Goal: Complete application form: Complete application form

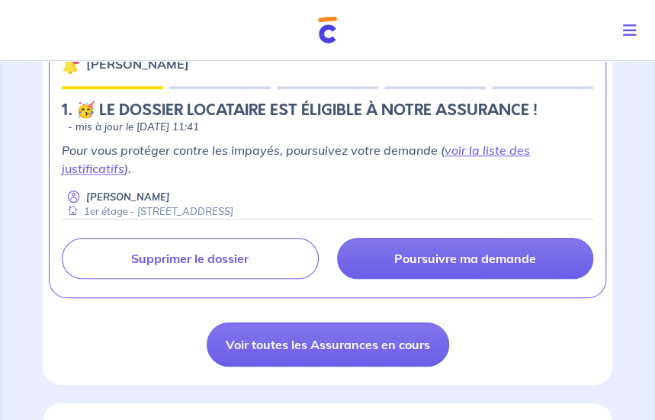
scroll to position [305, 0]
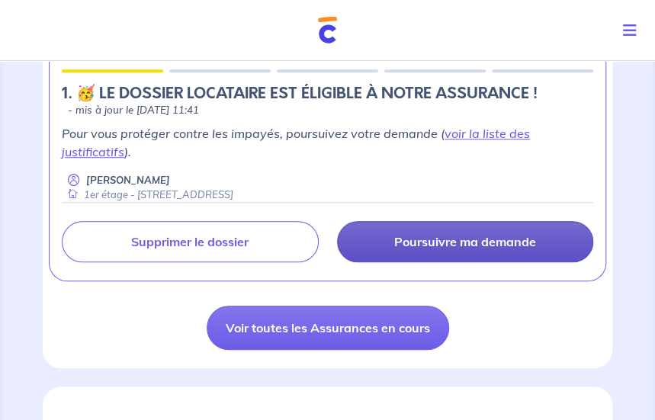
click at [464, 251] on link "Poursuivre ma demande" at bounding box center [465, 241] width 257 height 41
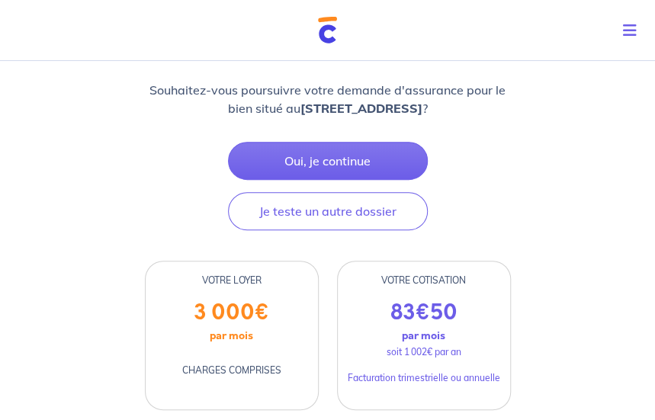
scroll to position [229, 0]
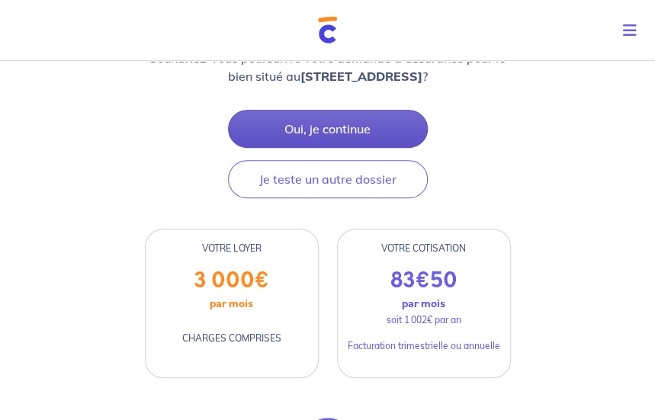
click at [326, 148] on button "Oui, je continue" at bounding box center [328, 129] width 200 height 38
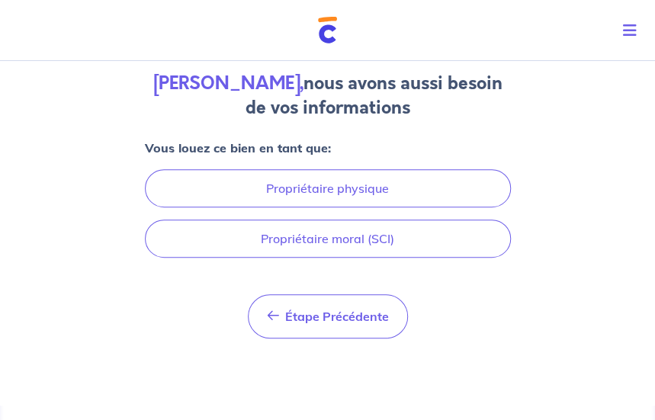
scroll to position [116, 0]
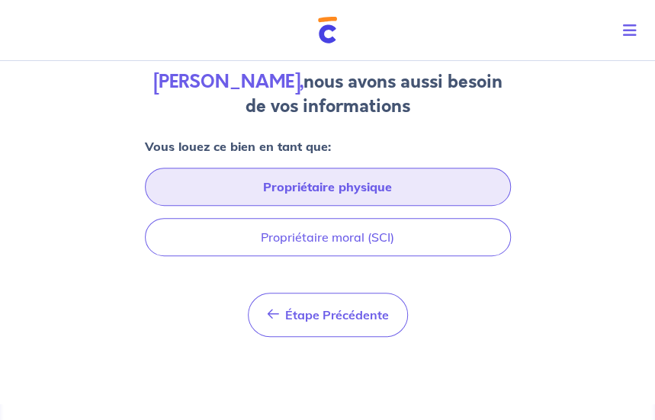
click at [329, 198] on button "Propriétaire physique" at bounding box center [328, 187] width 366 height 38
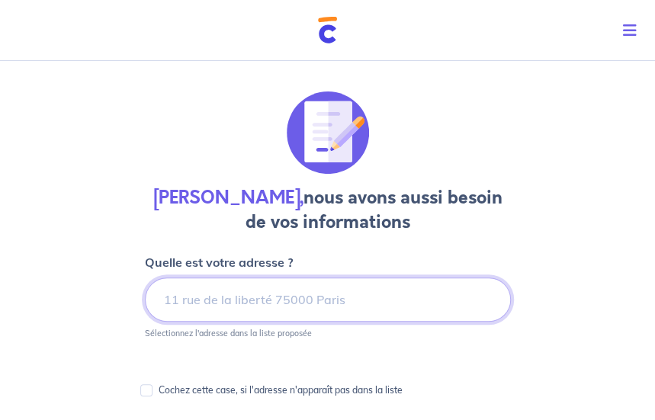
scroll to position [76, 0]
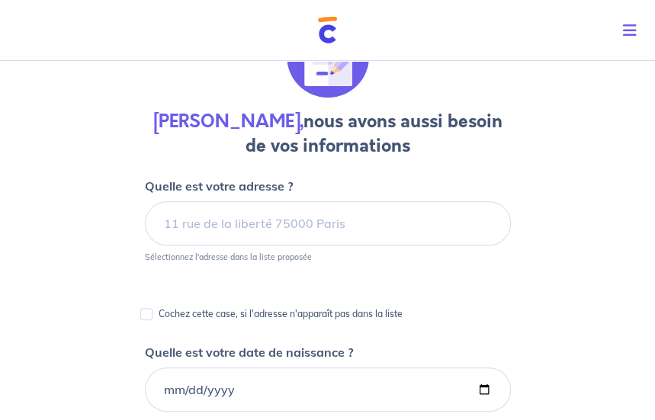
drag, startPoint x: 5, startPoint y: 268, endPoint x: 61, endPoint y: 271, distance: 56.5
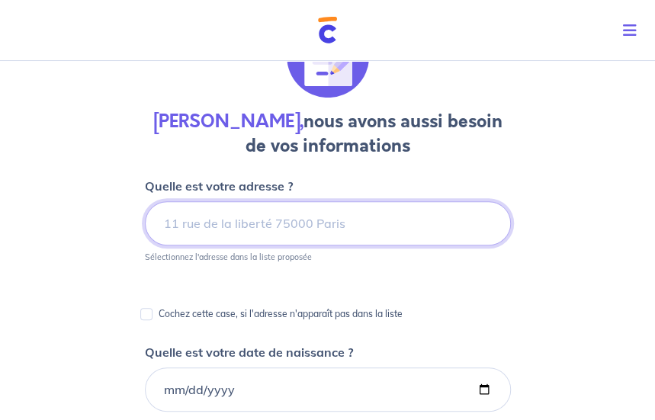
click at [225, 231] on input at bounding box center [328, 223] width 366 height 44
drag, startPoint x: 175, startPoint y: 225, endPoint x: 157, endPoint y: 223, distance: 18.4
click at [157, 223] on input "cokaurum" at bounding box center [328, 223] width 366 height 44
click at [248, 219] on input "kaurum" at bounding box center [328, 223] width 366 height 44
click at [160, 223] on input "kaurum" at bounding box center [328, 223] width 366 height 44
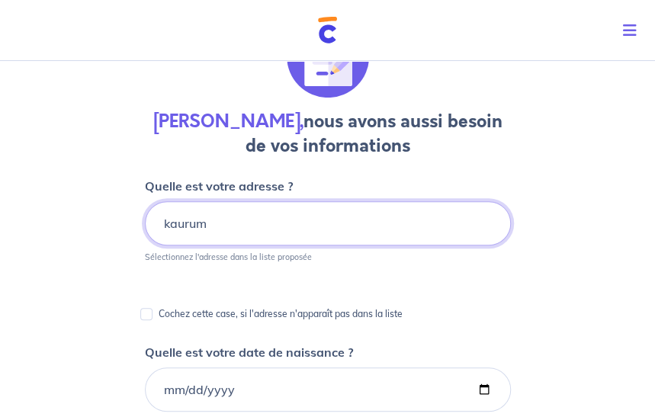
click at [293, 223] on input "kaurum" at bounding box center [328, 223] width 366 height 44
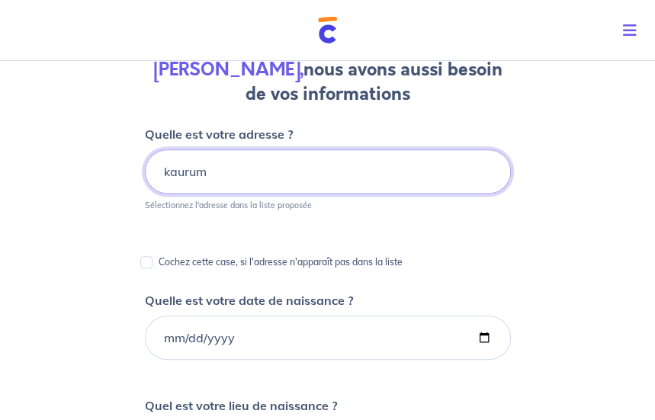
scroll to position [152, 0]
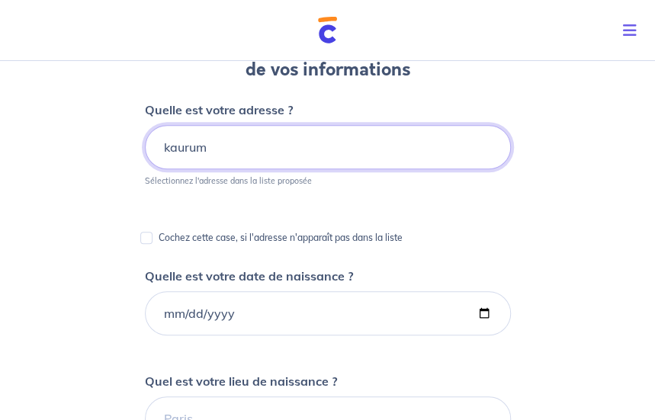
drag, startPoint x: 210, startPoint y: 148, endPoint x: 128, endPoint y: 142, distance: 82.6
click at [128, 142] on div "[PERSON_NAME], nous avons aussi besoin de vos informations Quelle est votre adr…" at bounding box center [327, 407] width 655 height 1011
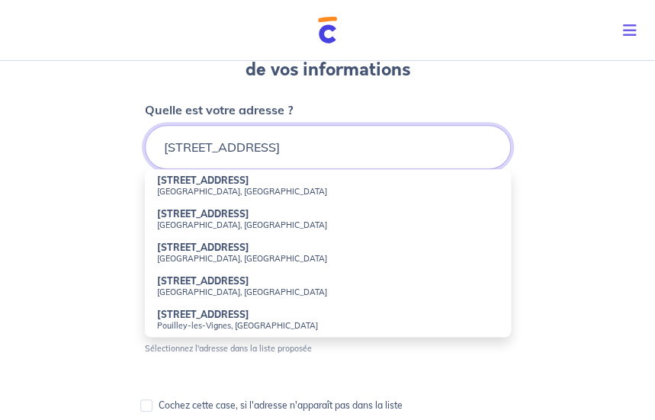
type input "[STREET_ADDRESS]"
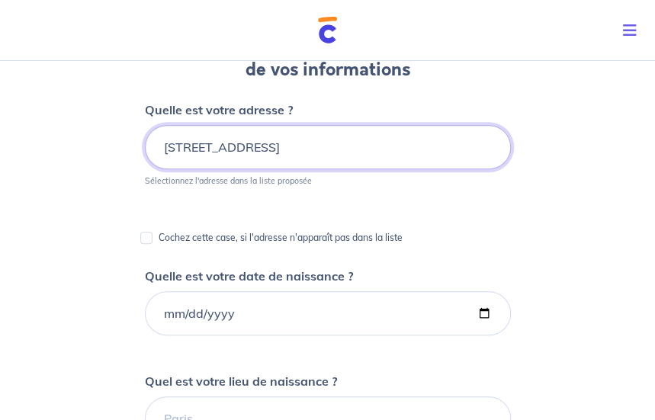
click at [293, 150] on input "[STREET_ADDRESS]" at bounding box center [328, 147] width 366 height 44
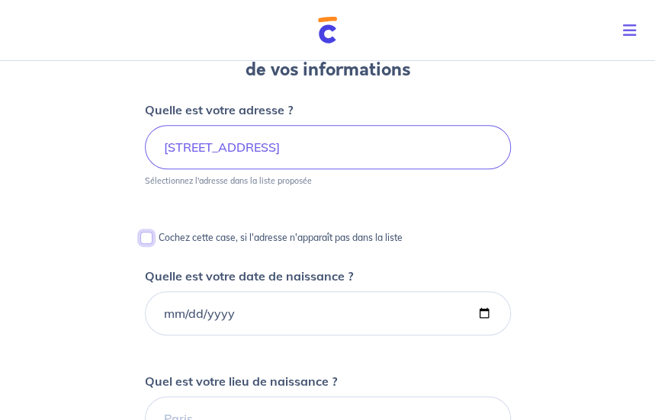
click at [145, 238] on input "Cochez cette case, si l'adresse n'apparaît pas dans la liste" at bounding box center [146, 238] width 12 height 12
checkbox input "true"
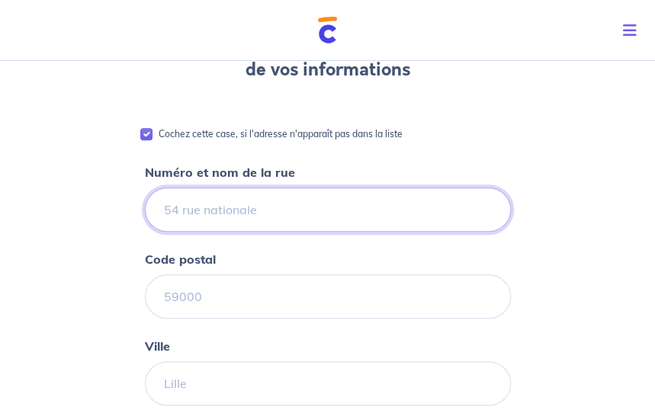
click at [313, 210] on input "Numéro et nom de la rue" at bounding box center [328, 210] width 366 height 44
type input "[STREET_ADDRESS]"
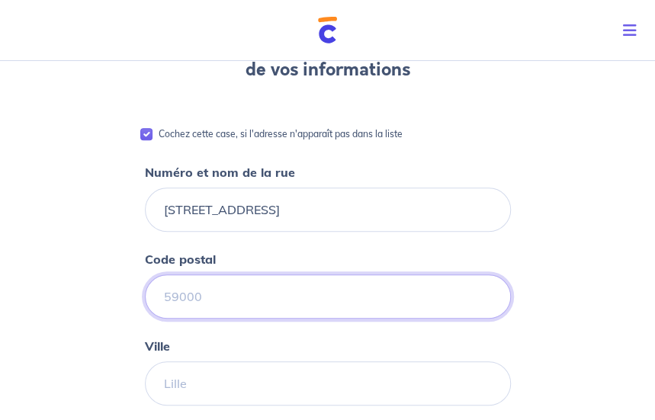
click at [204, 300] on input "Code postal" at bounding box center [328, 296] width 366 height 44
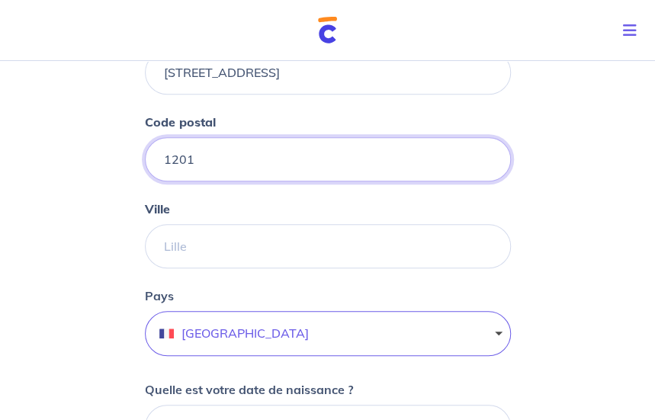
scroll to position [305, 0]
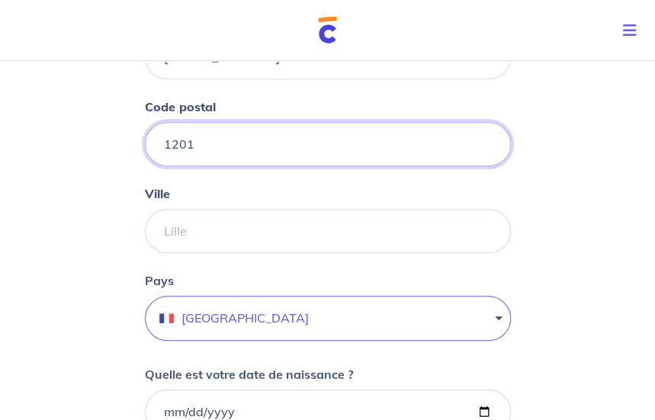
type input "1201"
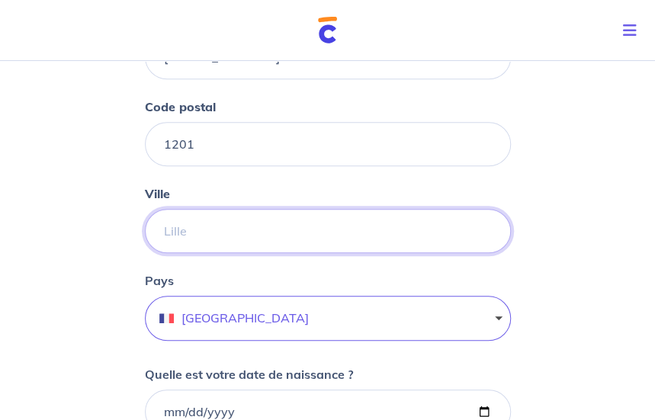
click at [193, 231] on input "Ville" at bounding box center [328, 231] width 366 height 44
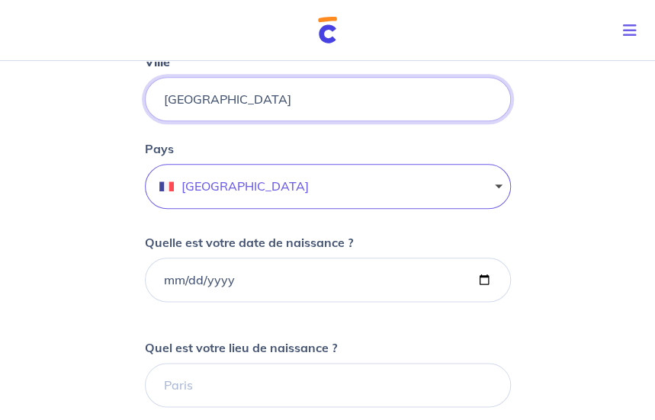
scroll to position [457, 0]
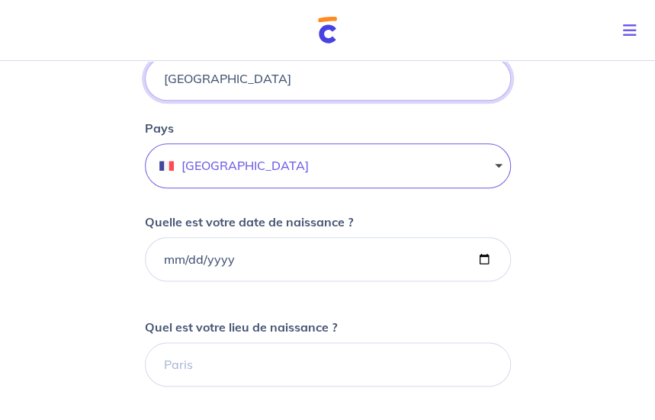
type input "[GEOGRAPHIC_DATA]"
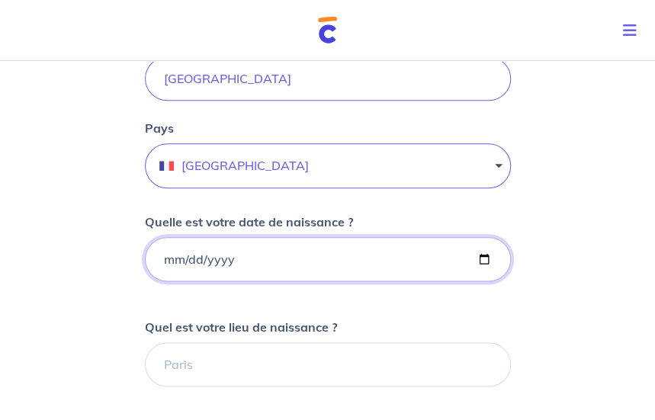
click at [165, 258] on input "Quelle est votre date de naissance ?" at bounding box center [328, 259] width 366 height 44
type input "[DATE]"
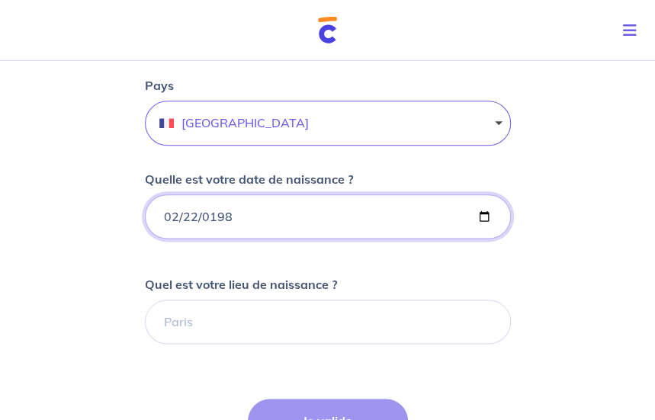
scroll to position [534, 0]
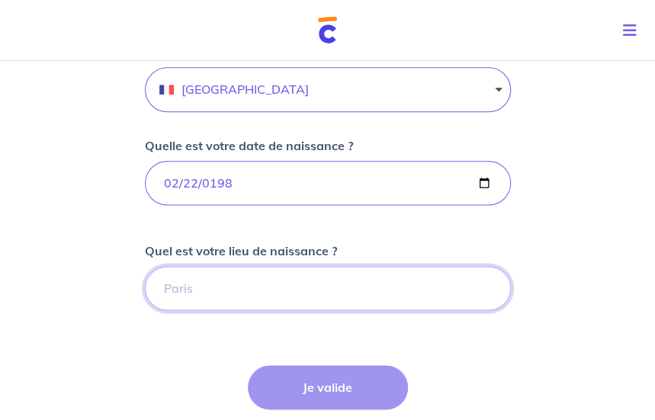
click at [194, 284] on input "Quel est votre lieu de naissance ?" at bounding box center [328, 288] width 366 height 44
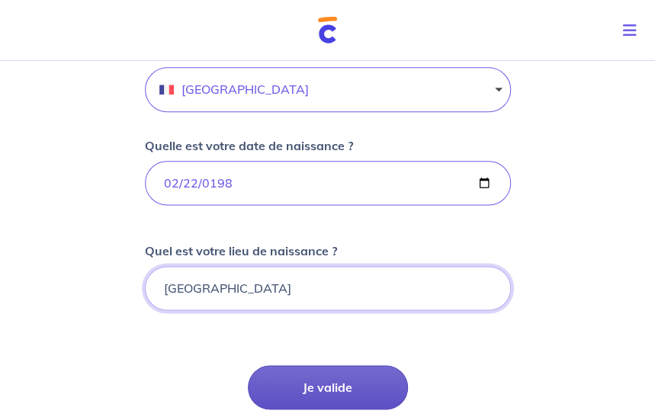
type input "[GEOGRAPHIC_DATA]"
click at [305, 387] on button "Je valide" at bounding box center [328, 387] width 160 height 44
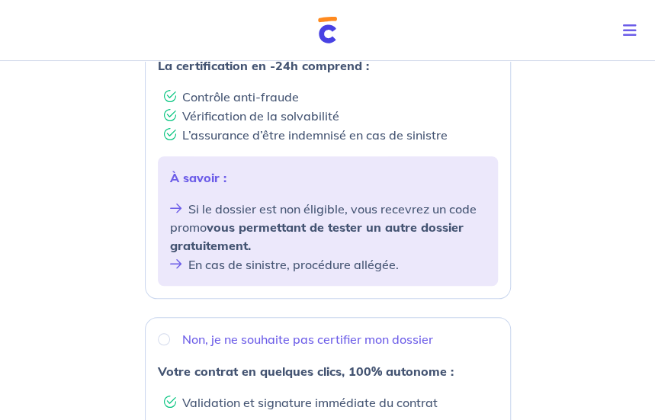
scroll to position [229, 0]
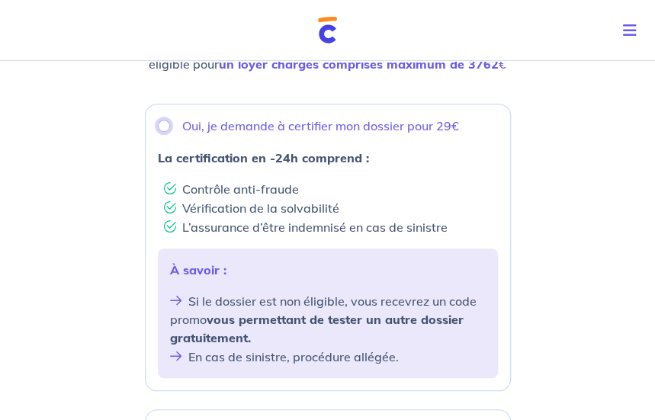
click at [162, 125] on input "Oui, je demande à certifier mon dossier pour 29€" at bounding box center [164, 126] width 12 height 12
radio input "true"
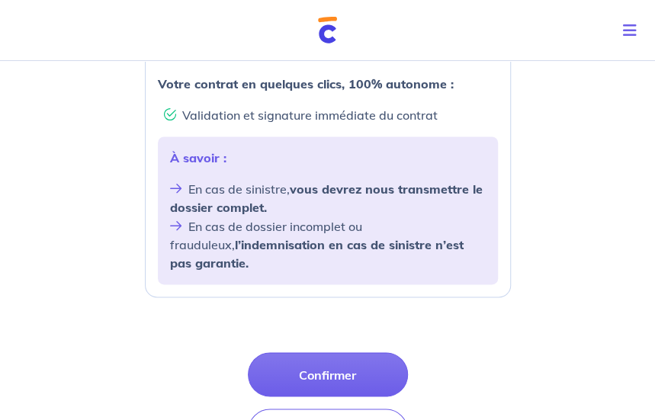
scroll to position [610, 0]
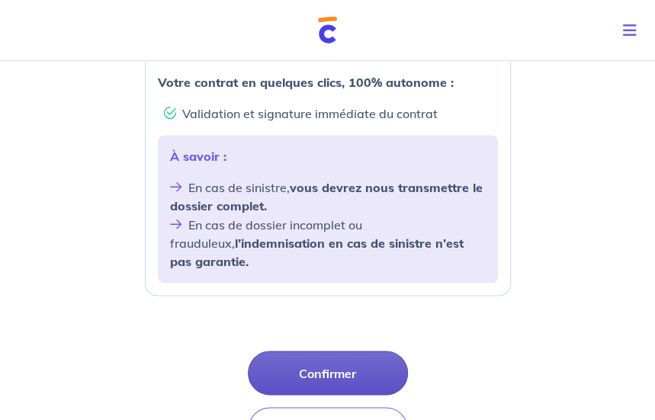
click at [333, 356] on button "Confirmer" at bounding box center [328, 373] width 160 height 44
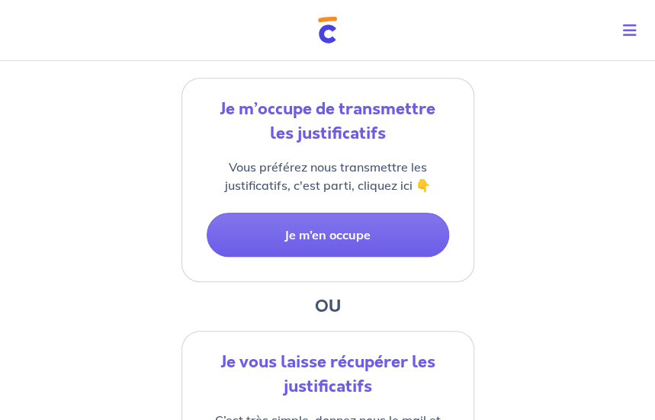
scroll to position [229, 0]
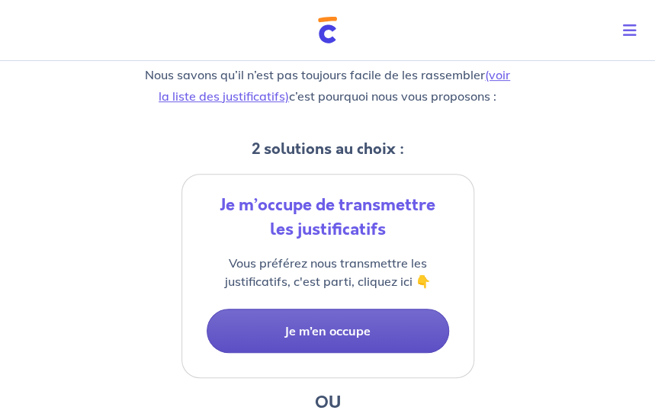
click at [316, 330] on button "Je m’en occupe" at bounding box center [328, 331] width 242 height 44
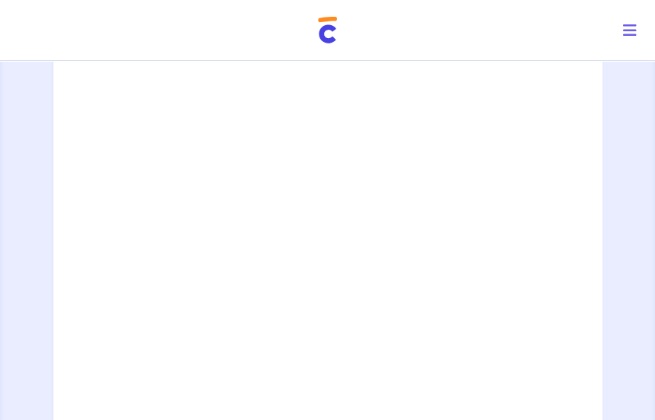
scroll to position [1024, 0]
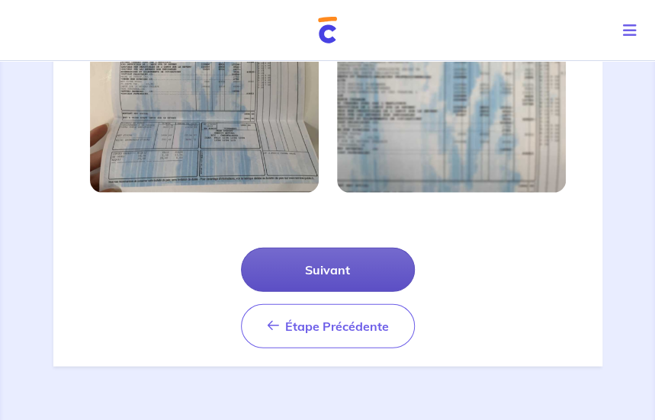
click at [322, 272] on button "Suivant" at bounding box center [328, 270] width 174 height 44
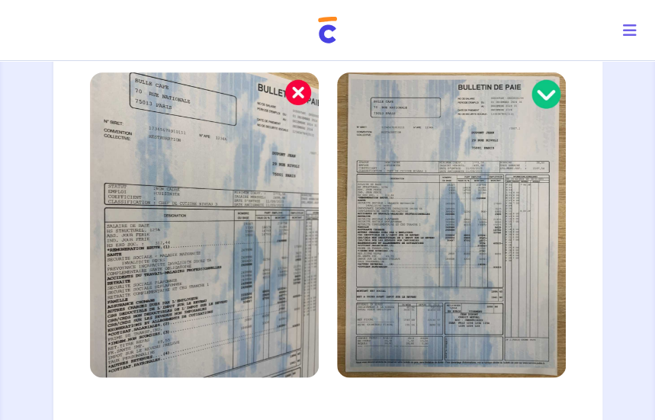
scroll to position [637, 0]
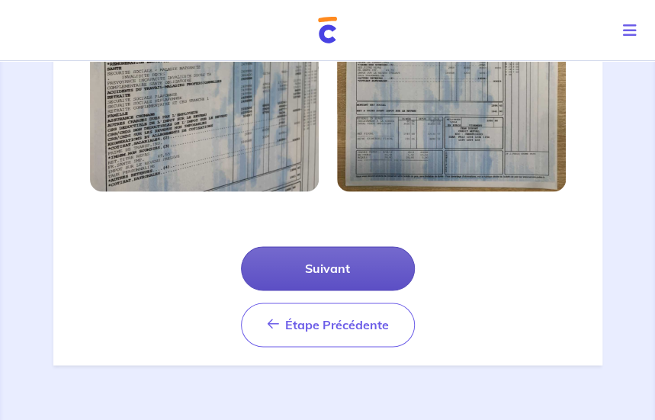
click at [322, 272] on button "Suivant" at bounding box center [328, 268] width 174 height 44
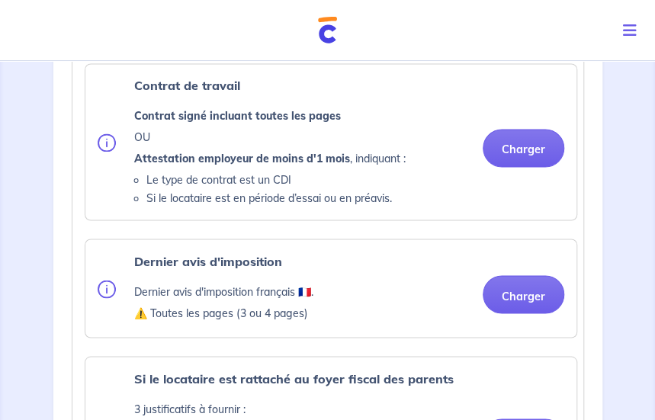
scroll to position [762, 0]
